Goal: Download file/media

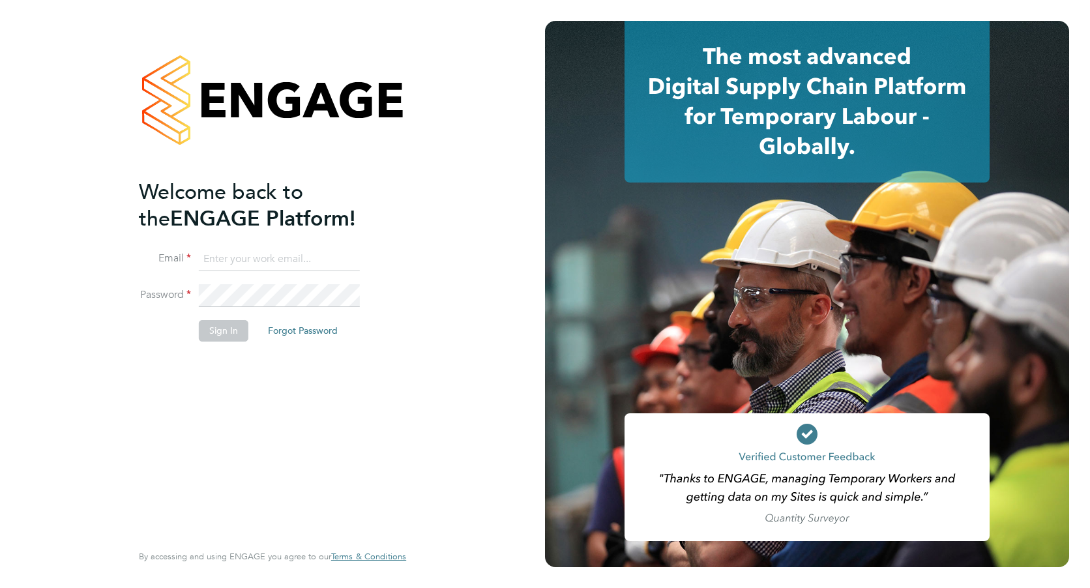
type input "[PERSON_NAME][EMAIL_ADDRESS][PERSON_NAME][DOMAIN_NAME]"
click at [222, 334] on button "Sign In" at bounding box center [224, 330] width 50 height 21
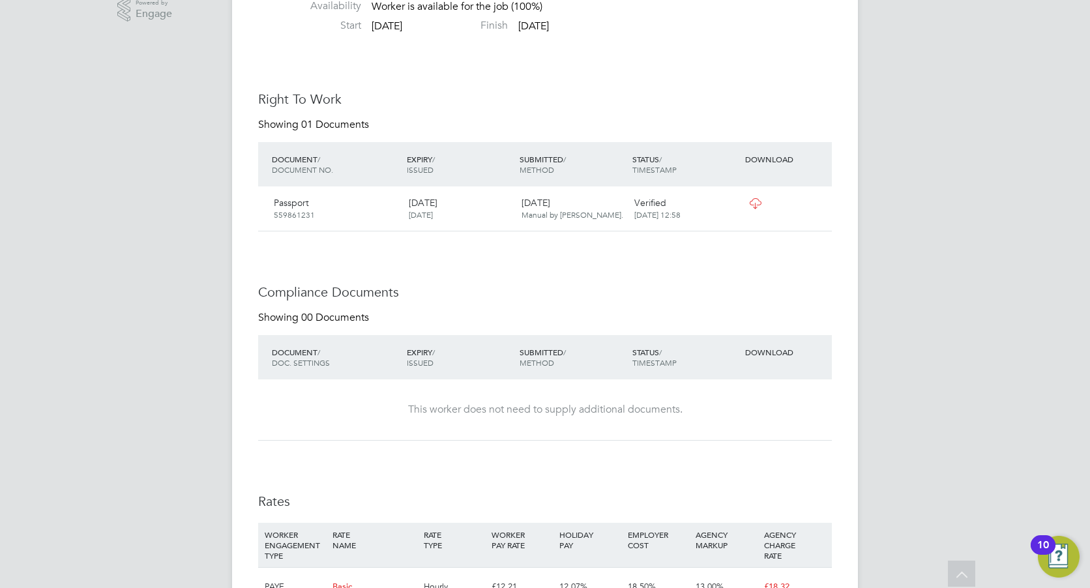
scroll to position [385, 0]
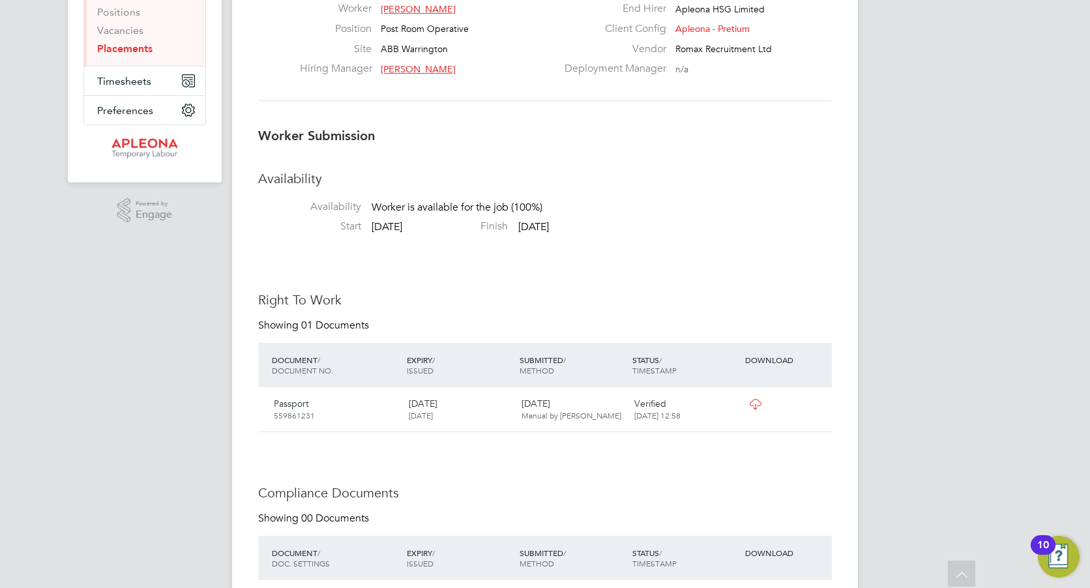
click at [291, 405] on div "Passport 559861231" at bounding box center [336, 409] width 135 height 34
click at [753, 403] on icon at bounding box center [755, 404] width 16 height 10
click at [325, 357] on div "DOCUMENT / DOCUMENT NO." at bounding box center [336, 365] width 135 height 34
click at [327, 359] on div "DOCUMENT / DOCUMENT NO." at bounding box center [336, 365] width 135 height 34
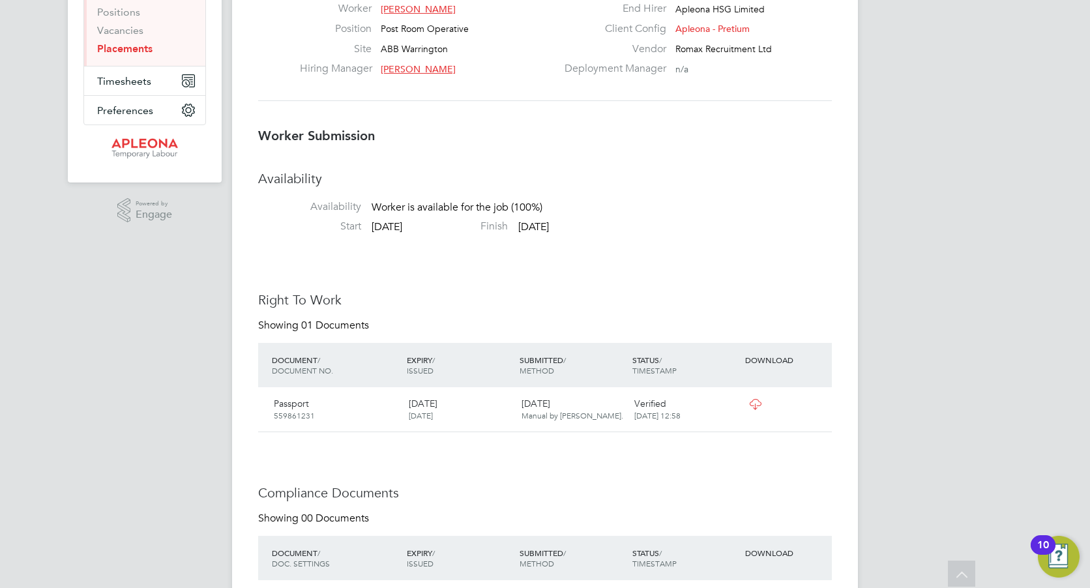
click at [752, 360] on div "DOWNLOAD" at bounding box center [787, 359] width 90 height 23
